Goal: Transaction & Acquisition: Book appointment/travel/reservation

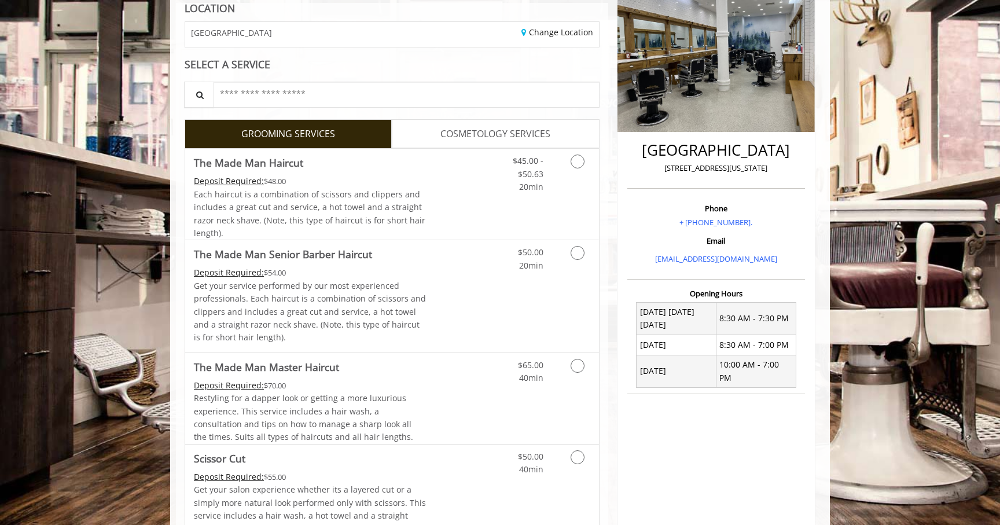
scroll to position [172, 0]
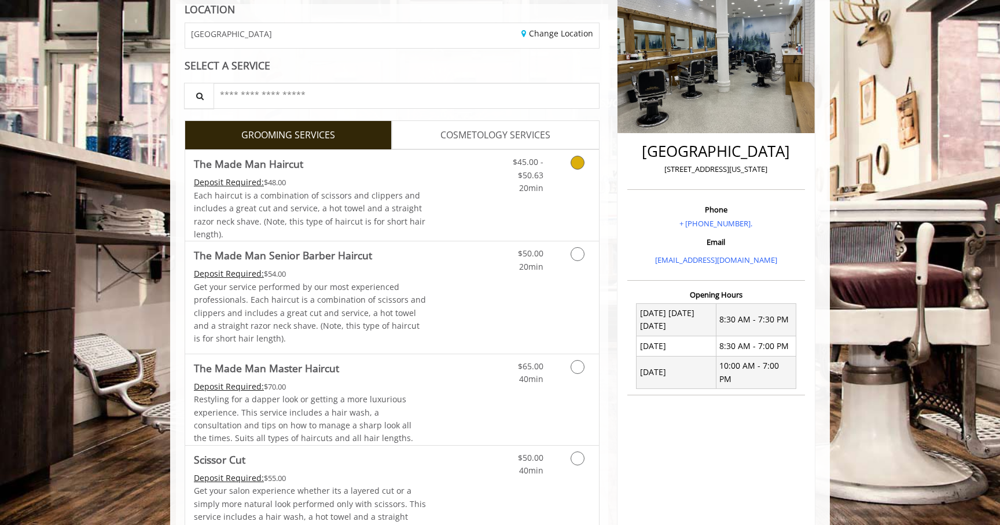
click at [489, 219] on link "Discounted Price" at bounding box center [460, 195] width 69 height 91
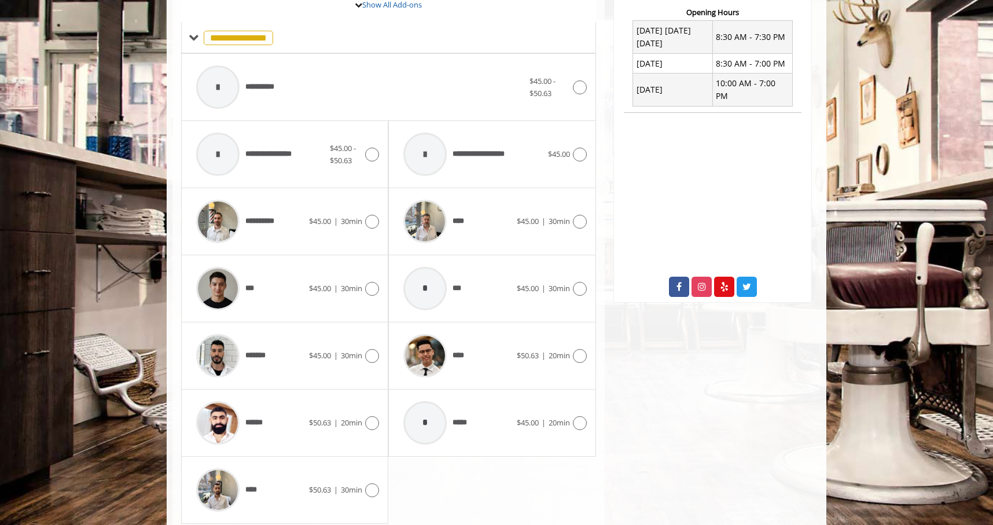
scroll to position [450, 0]
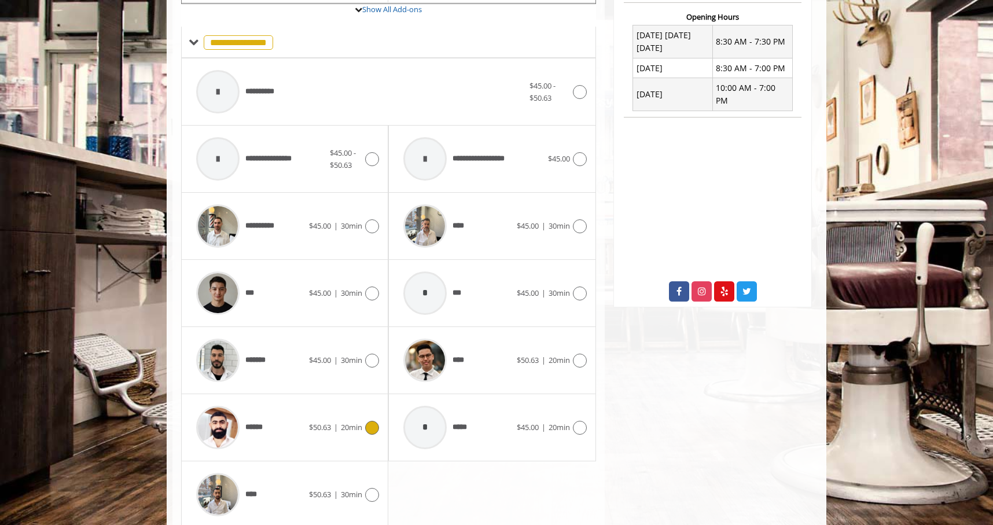
click at [268, 402] on span "******" at bounding box center [229, 427] width 79 height 55
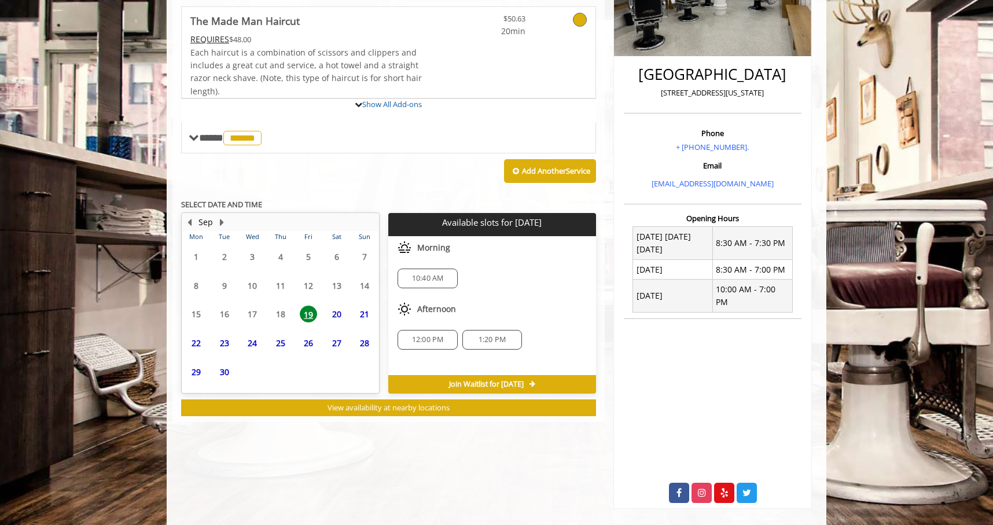
scroll to position [280, 0]
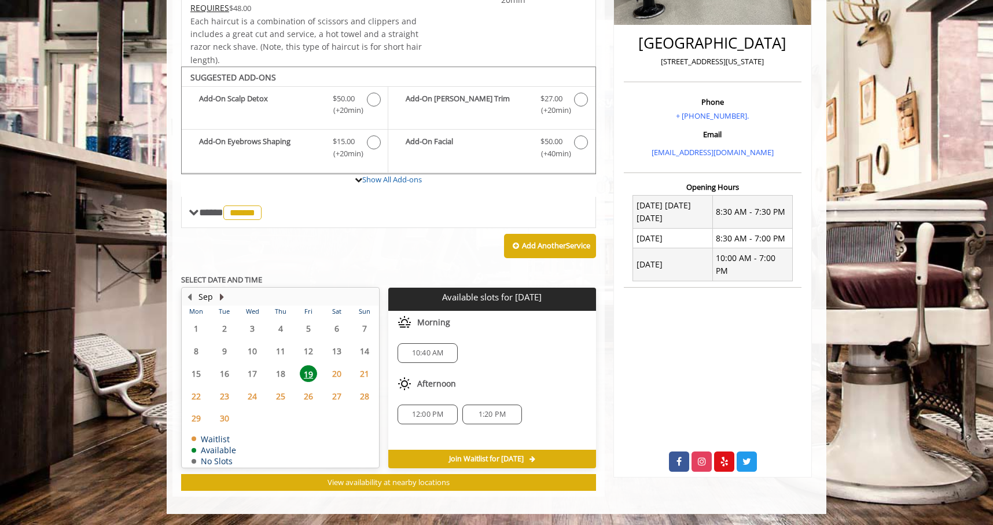
click at [220, 297] on button "Next Month" at bounding box center [221, 296] width 9 height 13
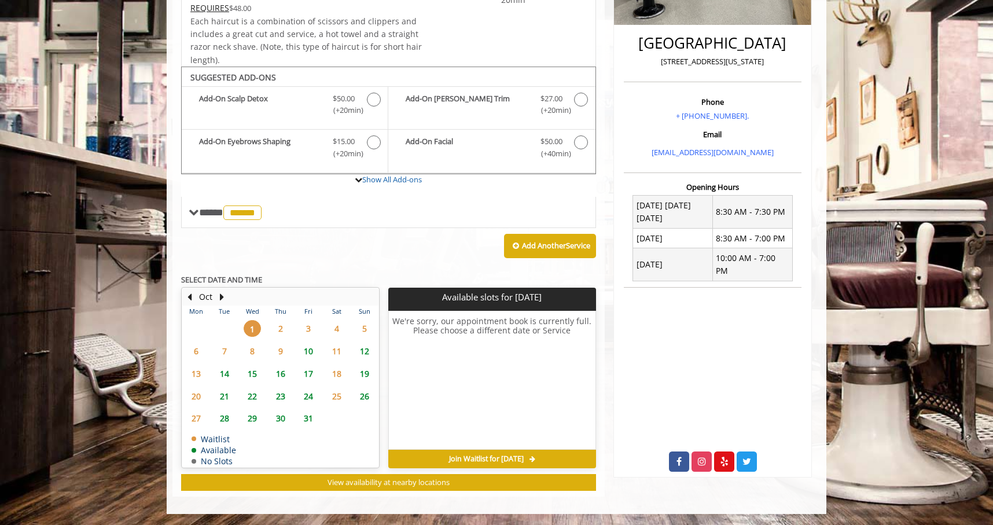
click at [277, 347] on span "9" at bounding box center [280, 351] width 17 height 17
click at [248, 349] on span "8" at bounding box center [252, 351] width 17 height 17
click at [253, 331] on span "1" at bounding box center [252, 328] width 17 height 17
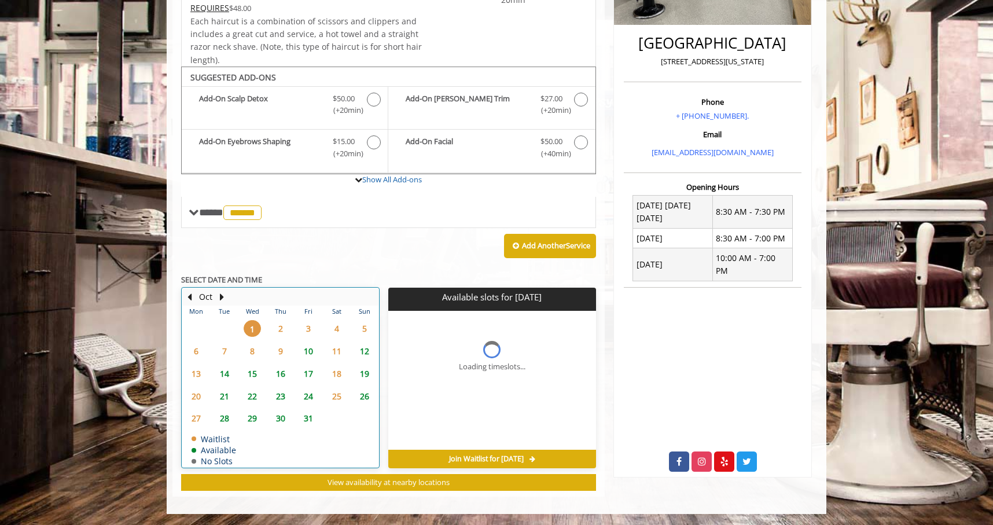
click at [194, 298] on div "Oct" at bounding box center [205, 296] width 23 height 15
click at [194, 295] on div "Oct" at bounding box center [205, 296] width 23 height 15
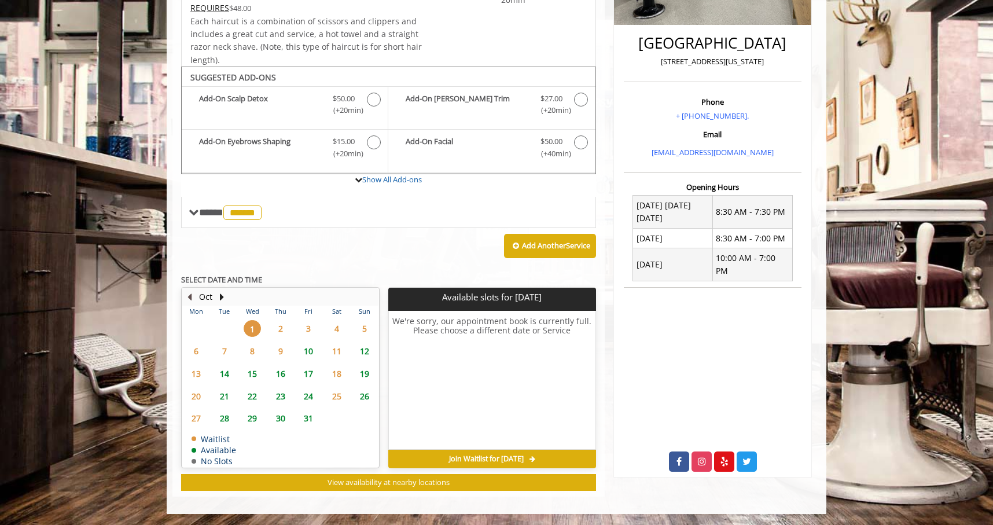
click at [193, 295] on button "Previous Month" at bounding box center [189, 296] width 9 height 13
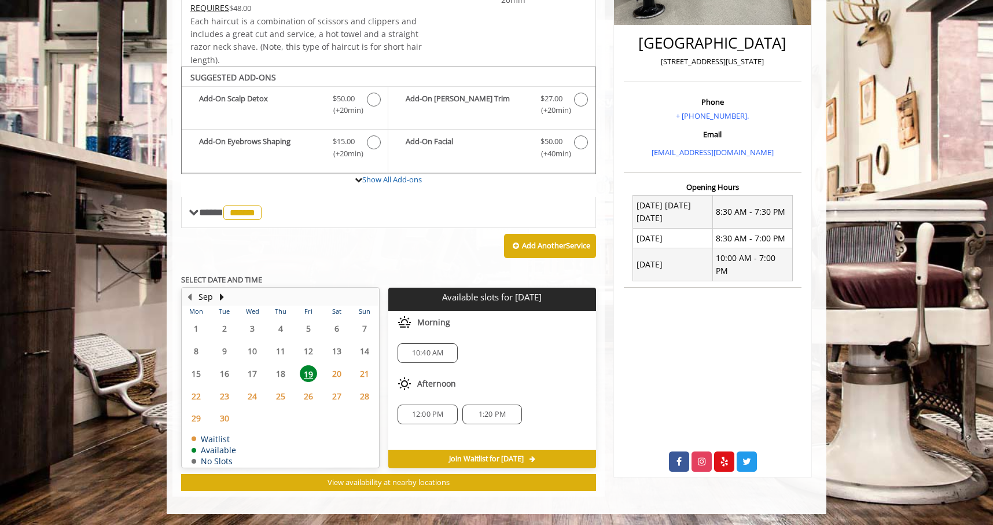
click at [279, 395] on span "25" at bounding box center [280, 396] width 17 height 17
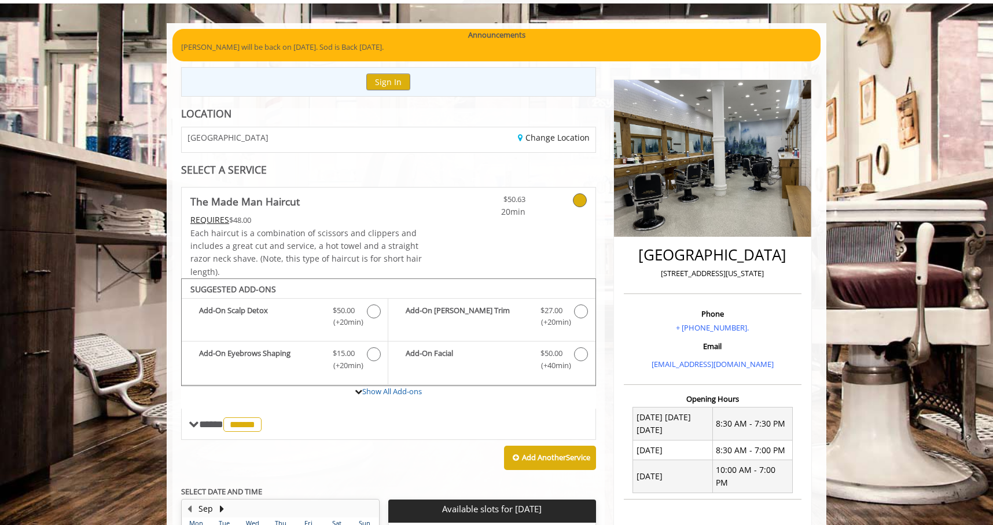
scroll to position [67, 0]
